Goal: Information Seeking & Learning: Check status

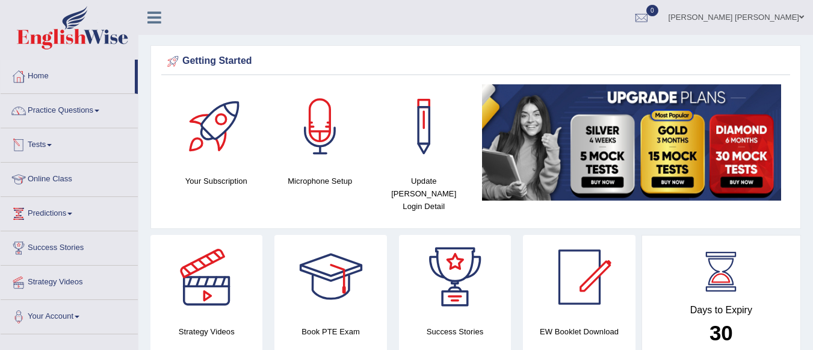
click at [51, 139] on link "Tests" at bounding box center [69, 143] width 137 height 30
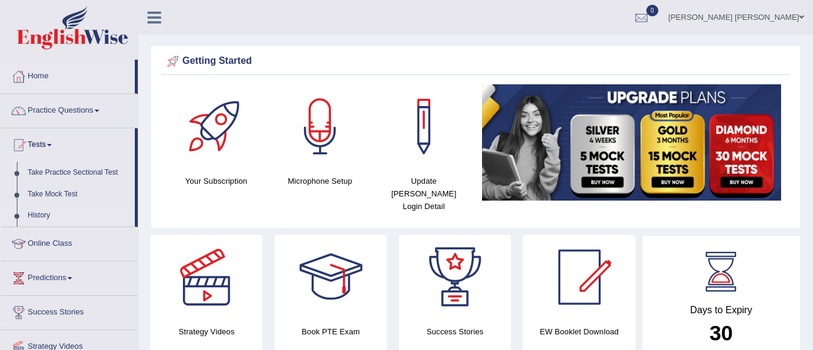
click at [43, 215] on link "History" at bounding box center [78, 216] width 113 height 22
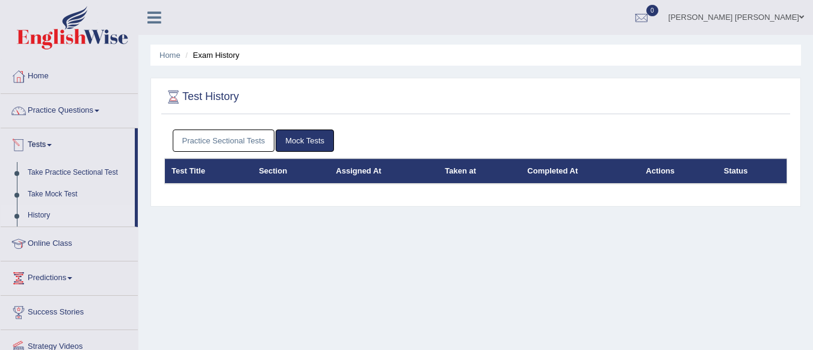
click at [229, 133] on link "Practice Sectional Tests" at bounding box center [224, 140] width 102 height 22
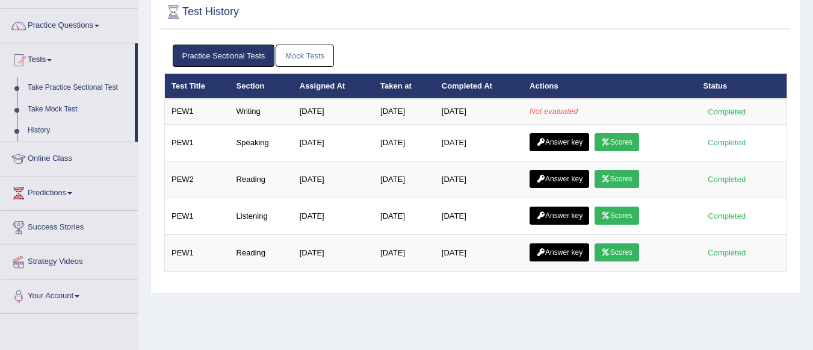
scroll to position [98, 0]
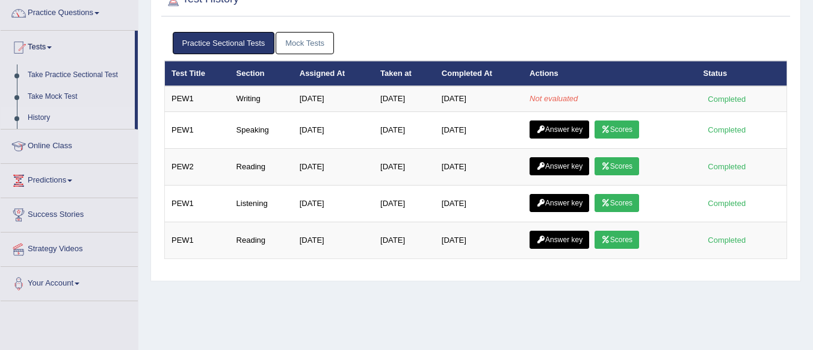
drag, startPoint x: 683, startPoint y: 239, endPoint x: 585, endPoint y: 299, distance: 115.1
click at [585, 299] on div "Home Exam History Test History Practice Sectional Tests Mock Tests Test Title S…" at bounding box center [475, 203] width 675 height 602
